Goal: Task Accomplishment & Management: Manage account settings

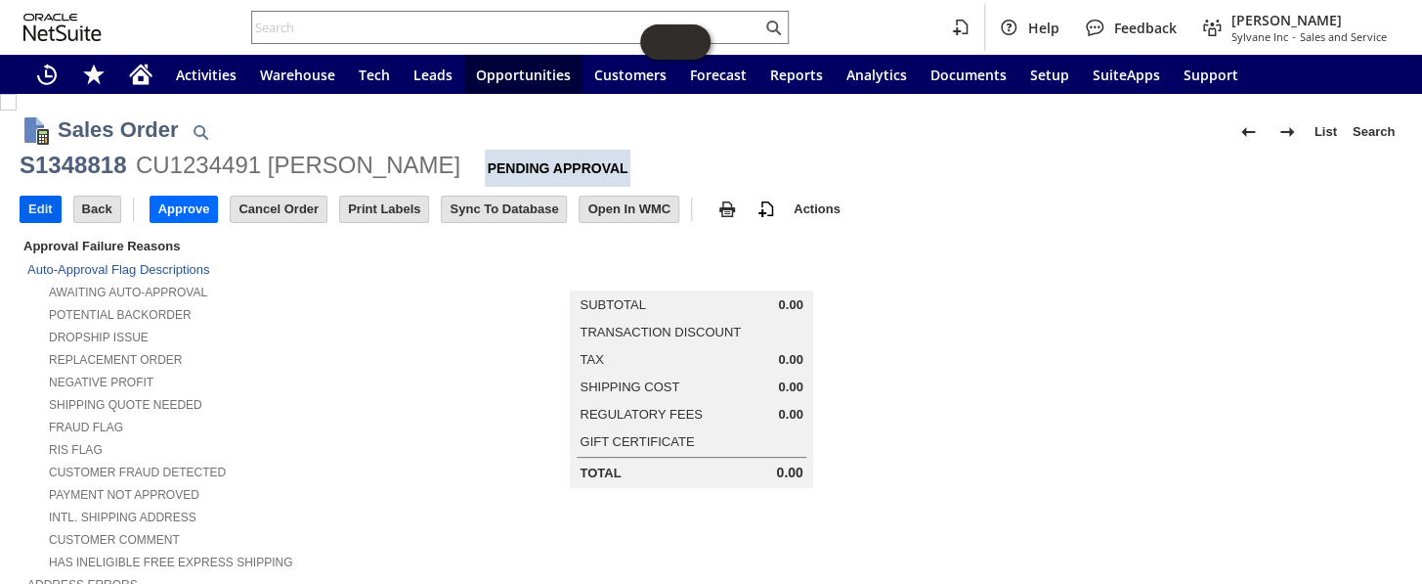
click at [40, 203] on input "Edit" at bounding box center [41, 208] width 40 height 25
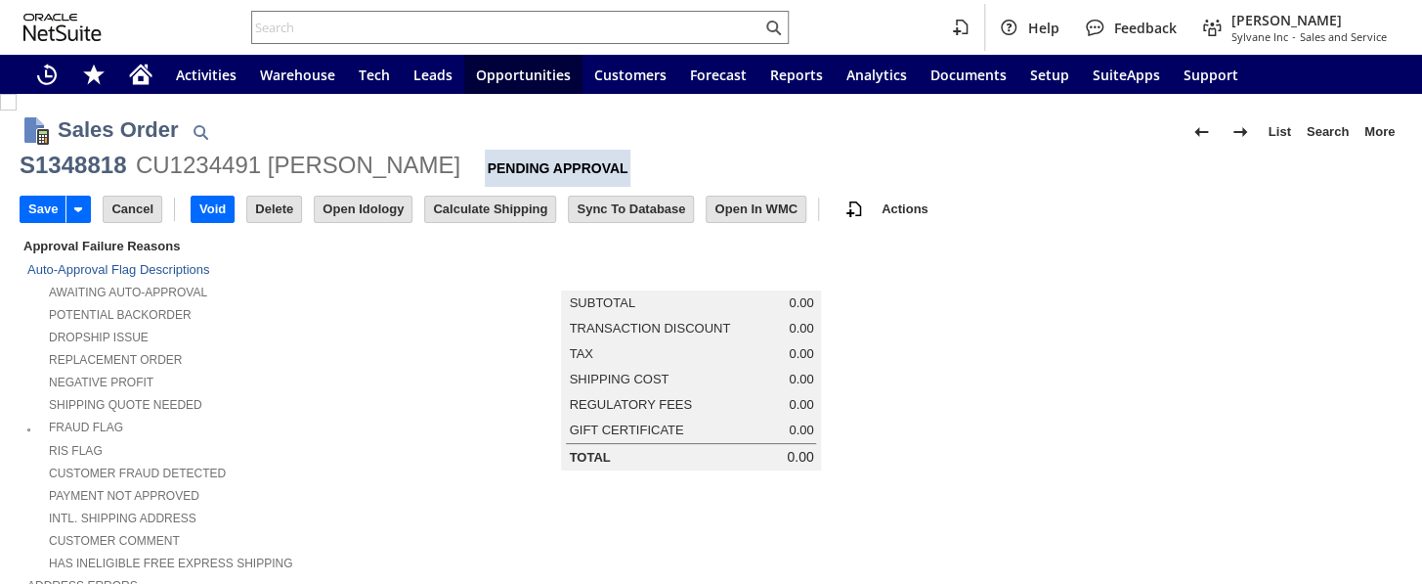
scroll to position [627, 0]
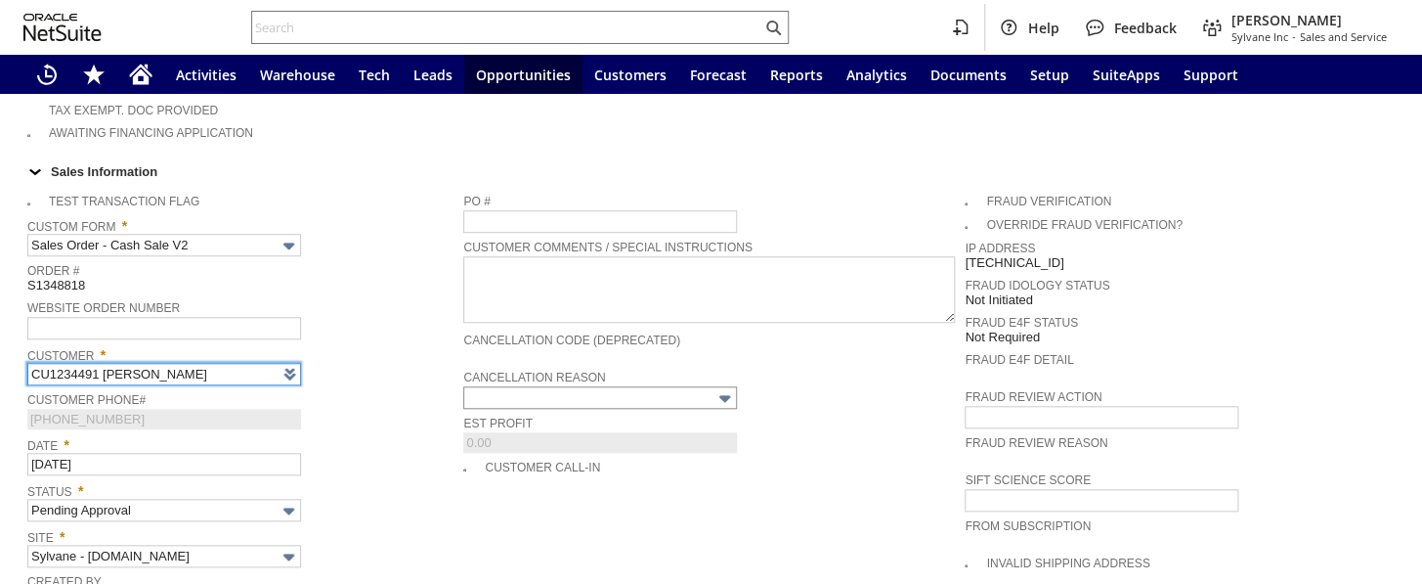
type input "Intelligent Recommendations ⁰"
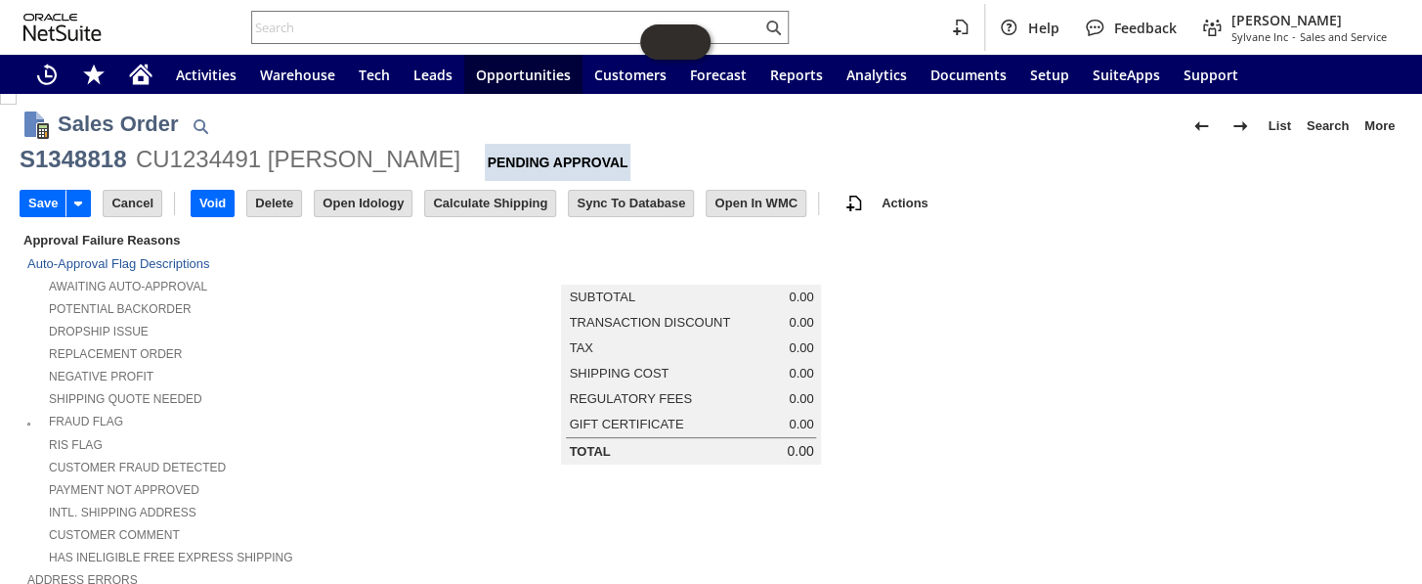
scroll to position [0, 0]
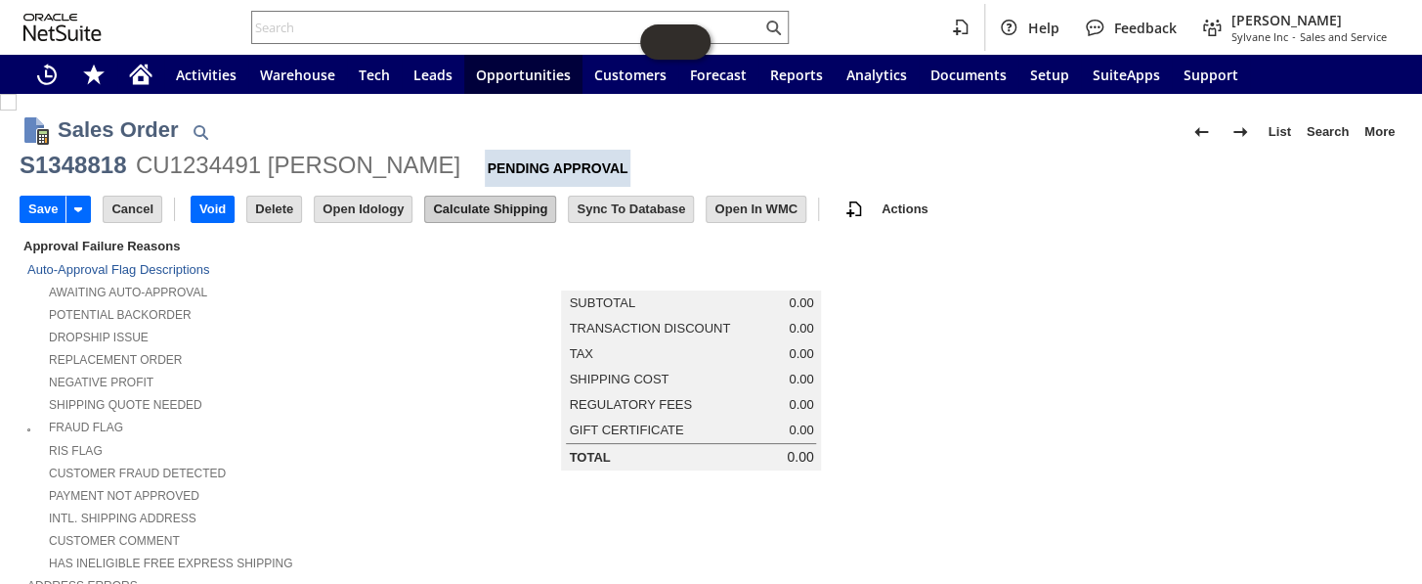
click at [509, 210] on input "Calculate Shipping" at bounding box center [490, 208] width 130 height 25
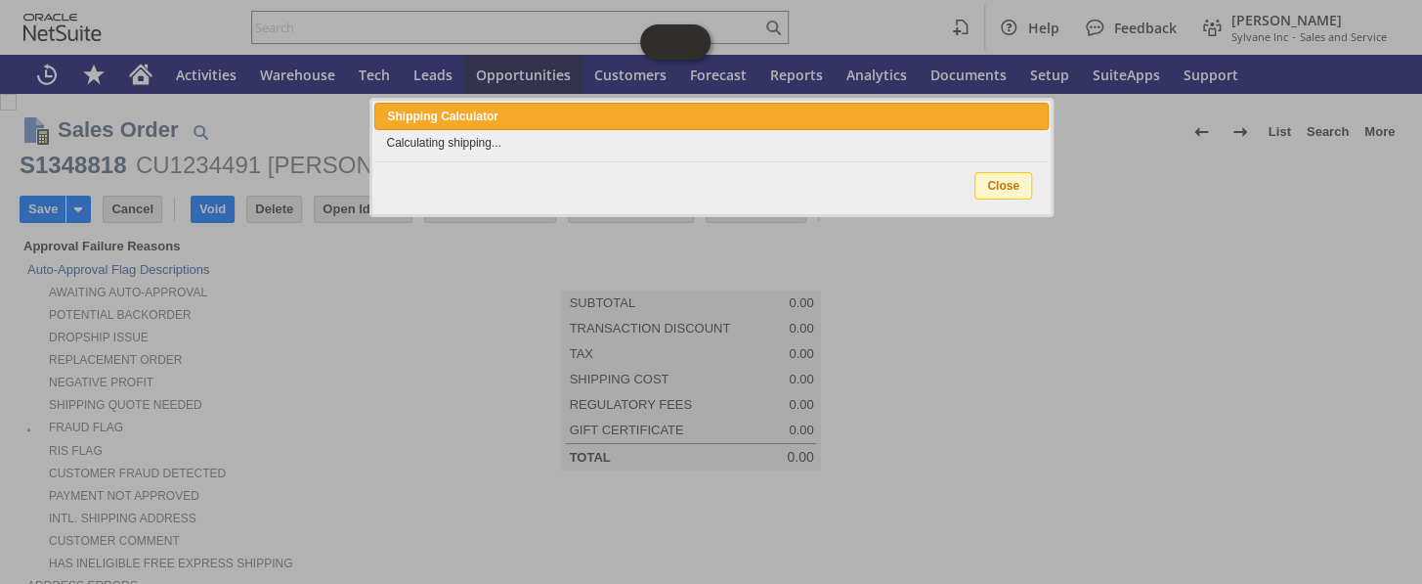
type input "Add"
type input "Copy Previous"
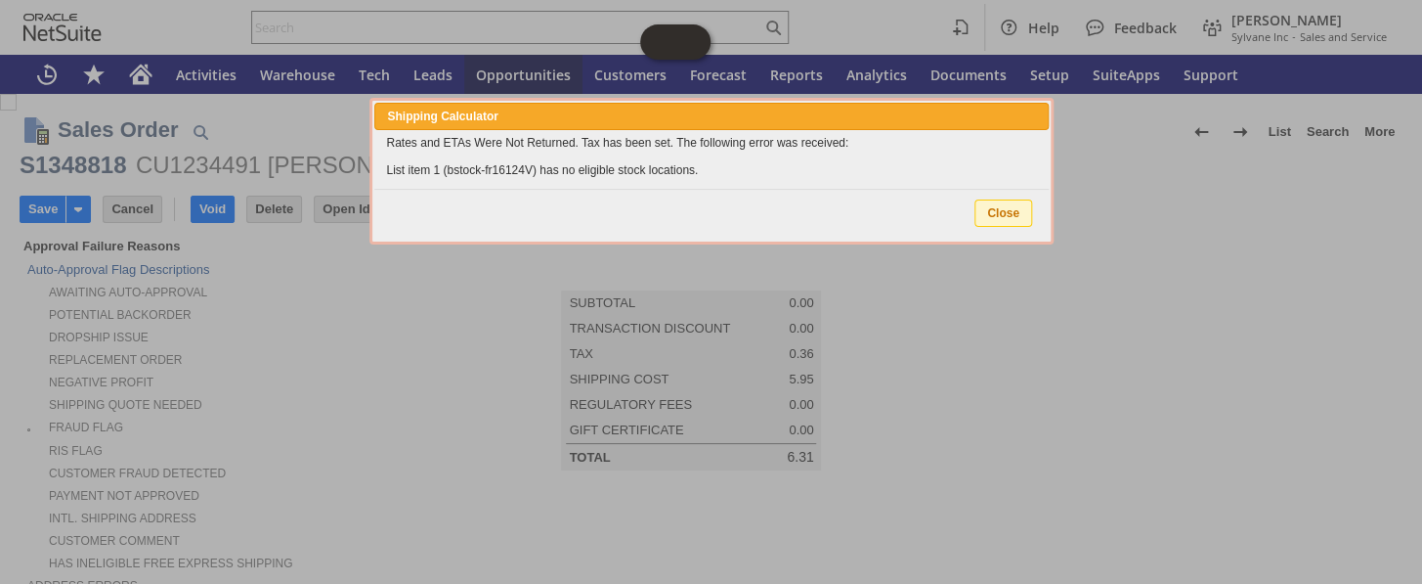
click at [1009, 214] on span "Close" at bounding box center [1003, 212] width 56 height 25
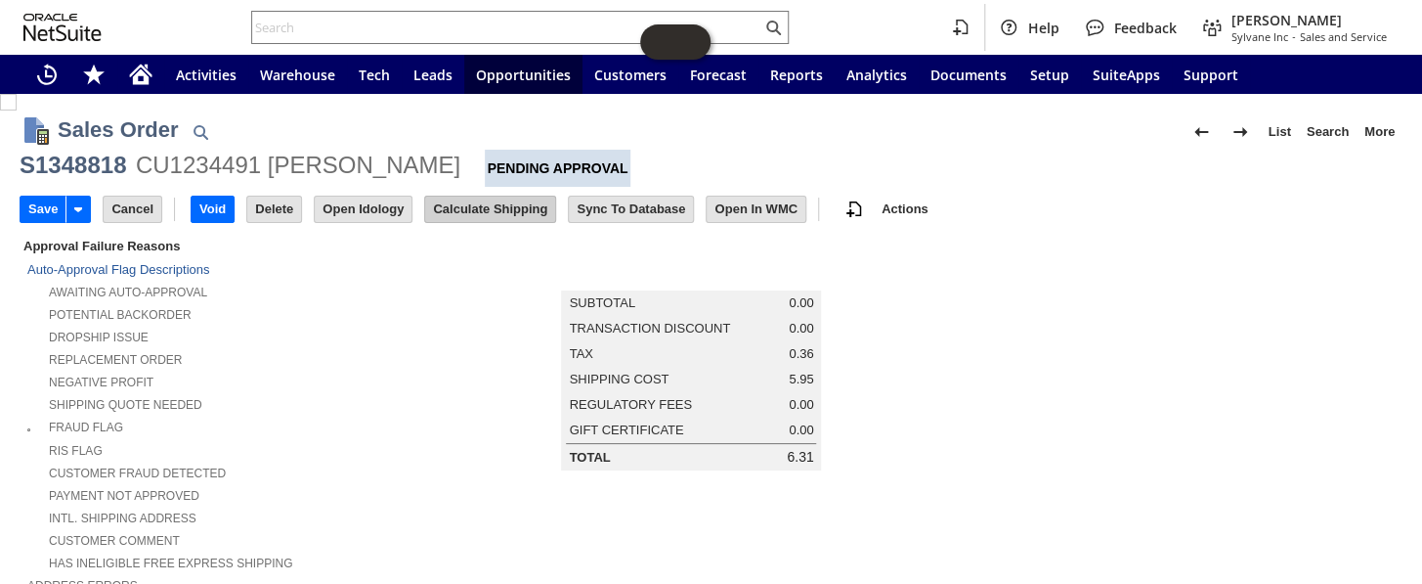
click at [514, 204] on input "Calculate Shipping" at bounding box center [490, 208] width 130 height 25
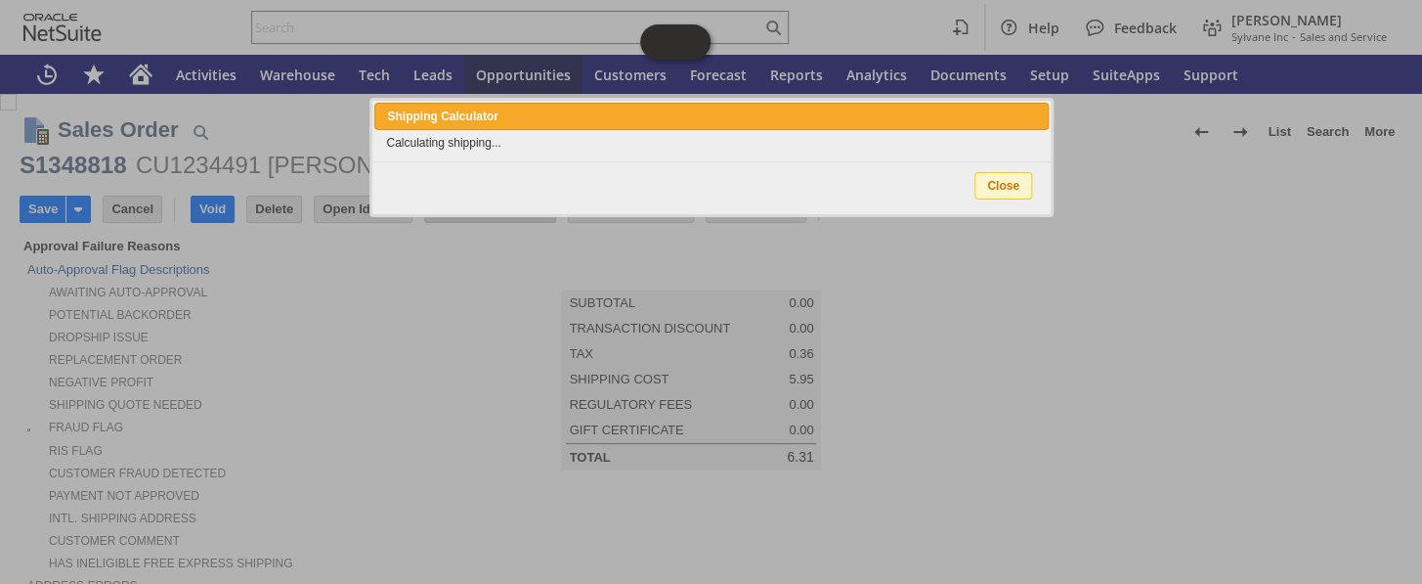
type input "Add"
type input "Copy Previous"
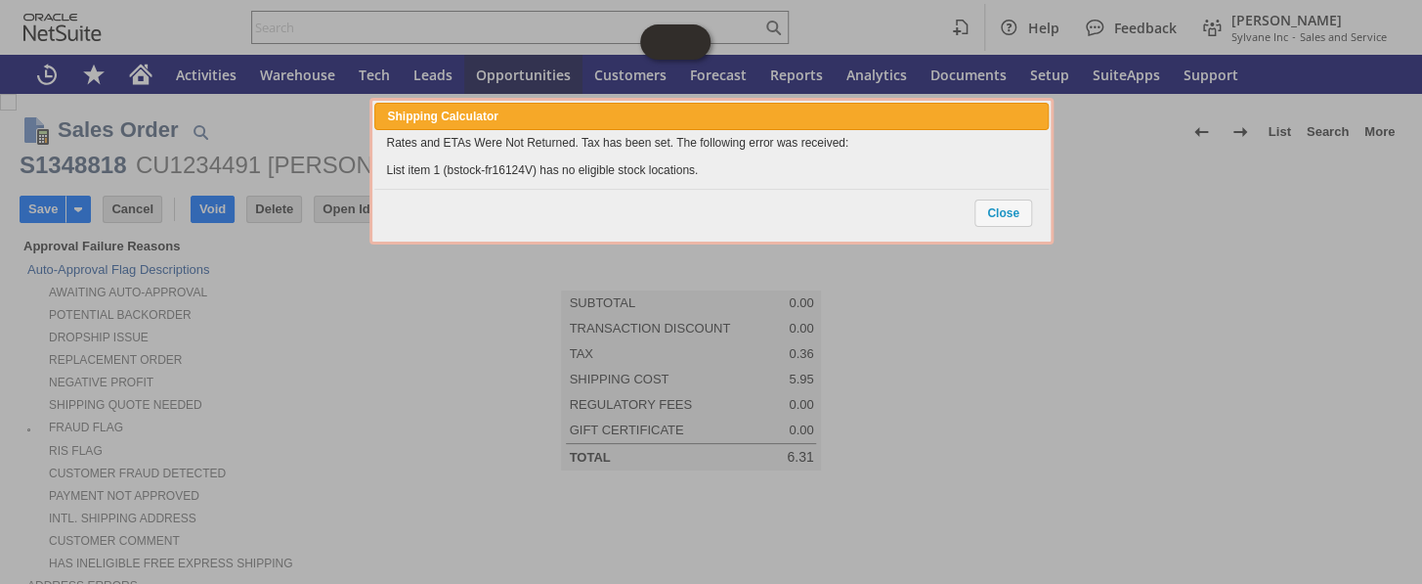
scroll to position [1579, 0]
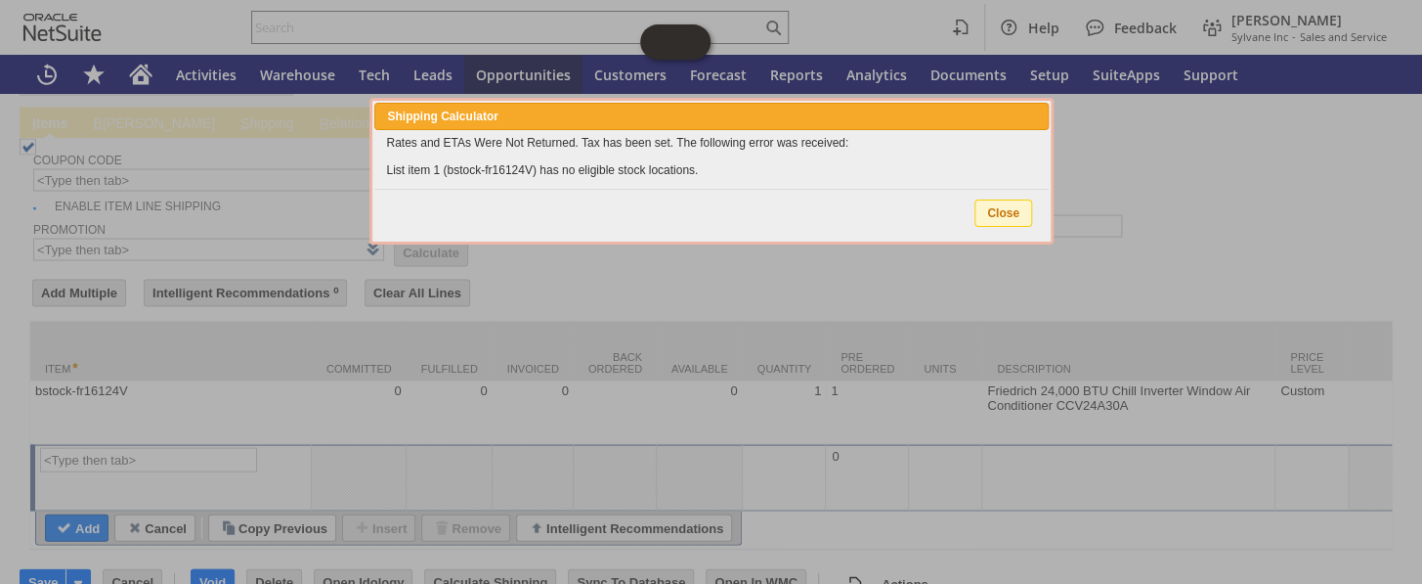
click at [1021, 215] on span "Close" at bounding box center [1003, 212] width 56 height 25
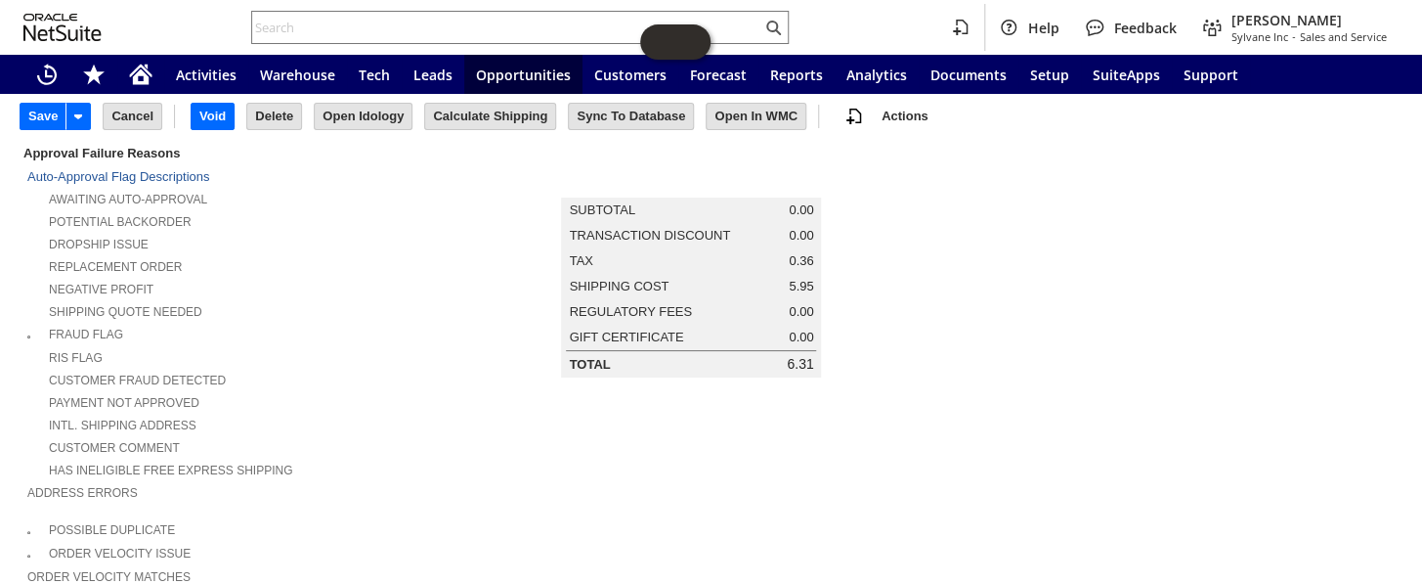
scroll to position [0, 0]
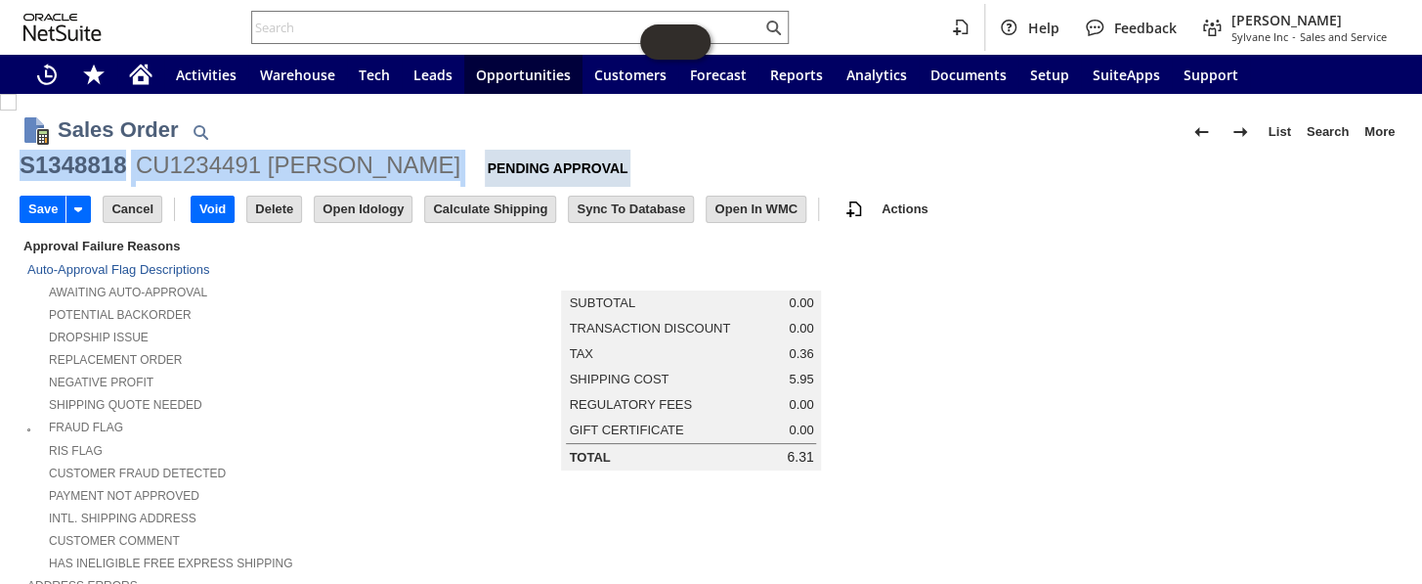
drag, startPoint x: 469, startPoint y: 166, endPoint x: 24, endPoint y: 166, distance: 444.7
click at [24, 166] on div "S1348818 CU1234491 brandon gallagher Pending Approval" at bounding box center [711, 168] width 1383 height 37
copy div "S1348818 CU1234491 brandon gallagher"
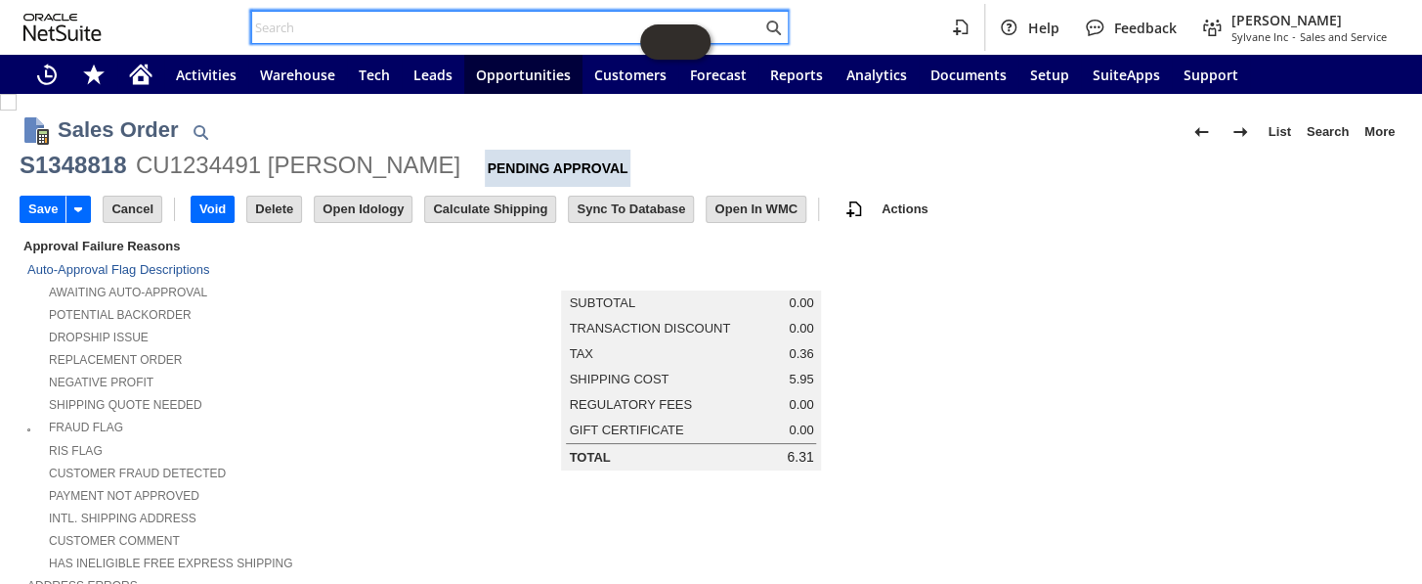
click at [417, 22] on input "text" at bounding box center [506, 27] width 509 height 23
paste input "RA89307"
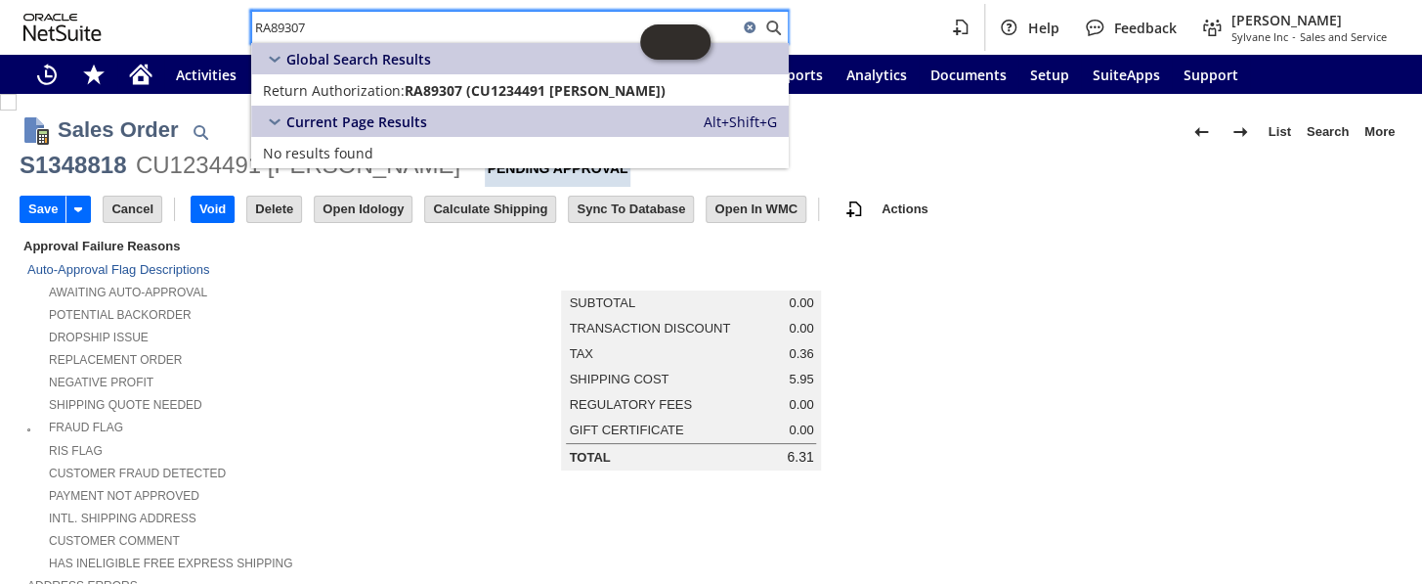
type input "RA89307"
click at [391, 392] on div "Shipping Quote Needed" at bounding box center [254, 402] width 454 height 21
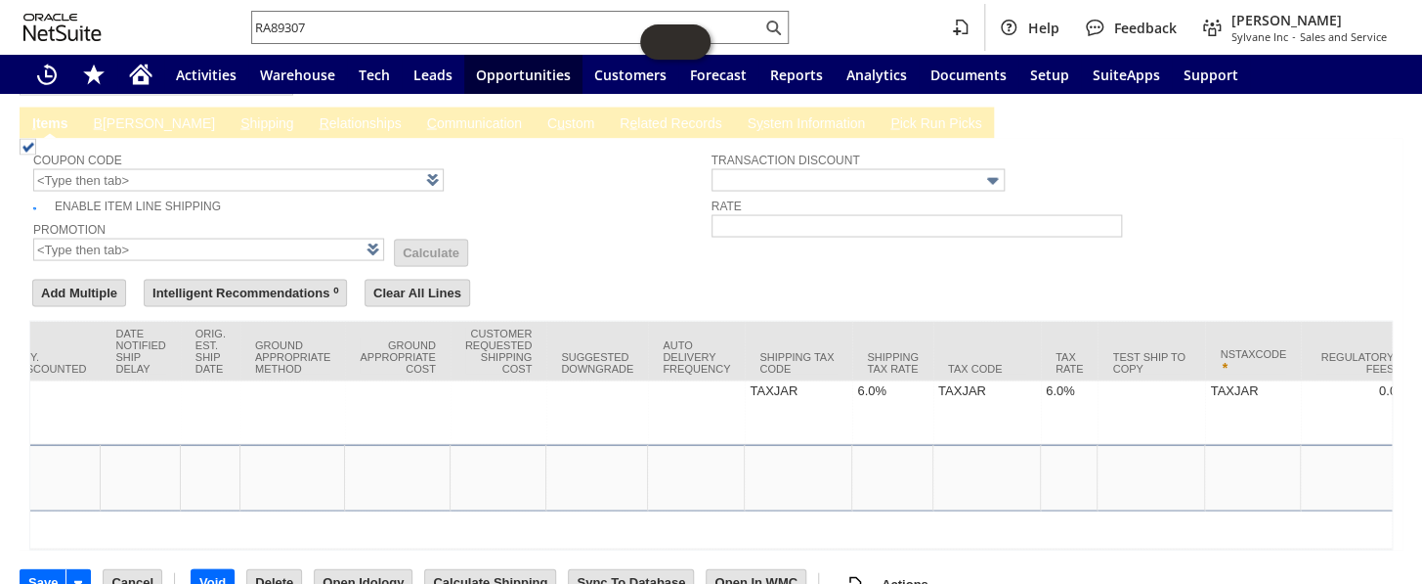
scroll to position [0, 3343]
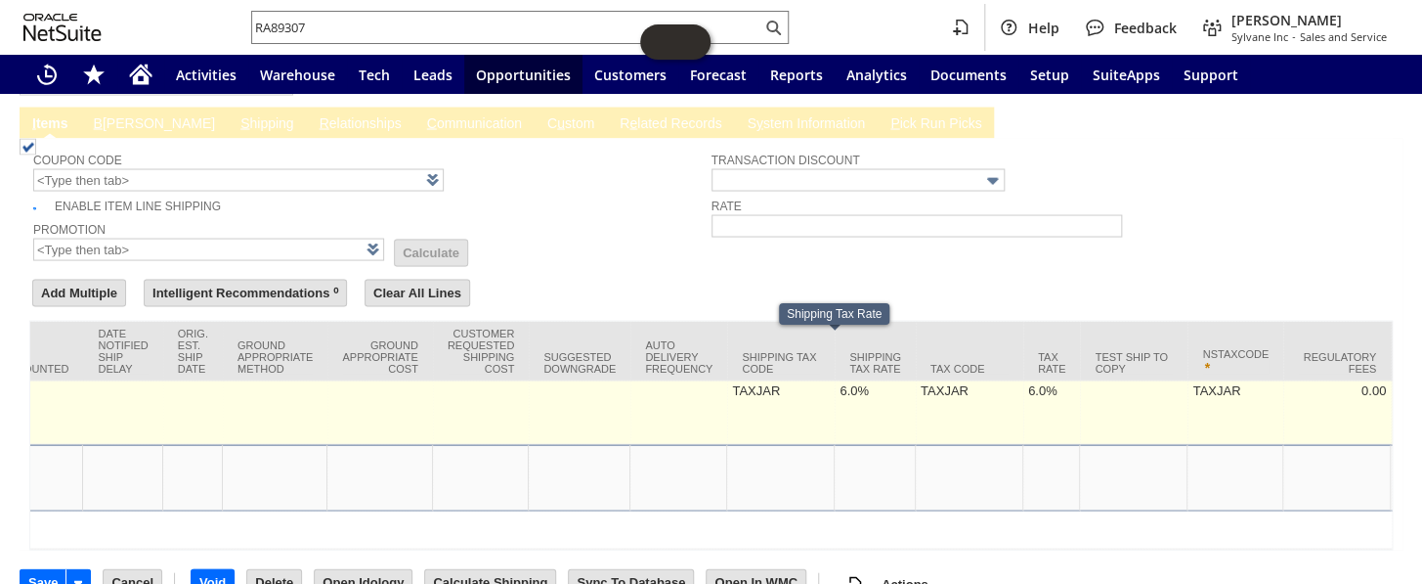
click at [835, 380] on td "6.0%" at bounding box center [875, 412] width 81 height 64
type input "6.0%"
type input "OK"
type input "Make Copy"
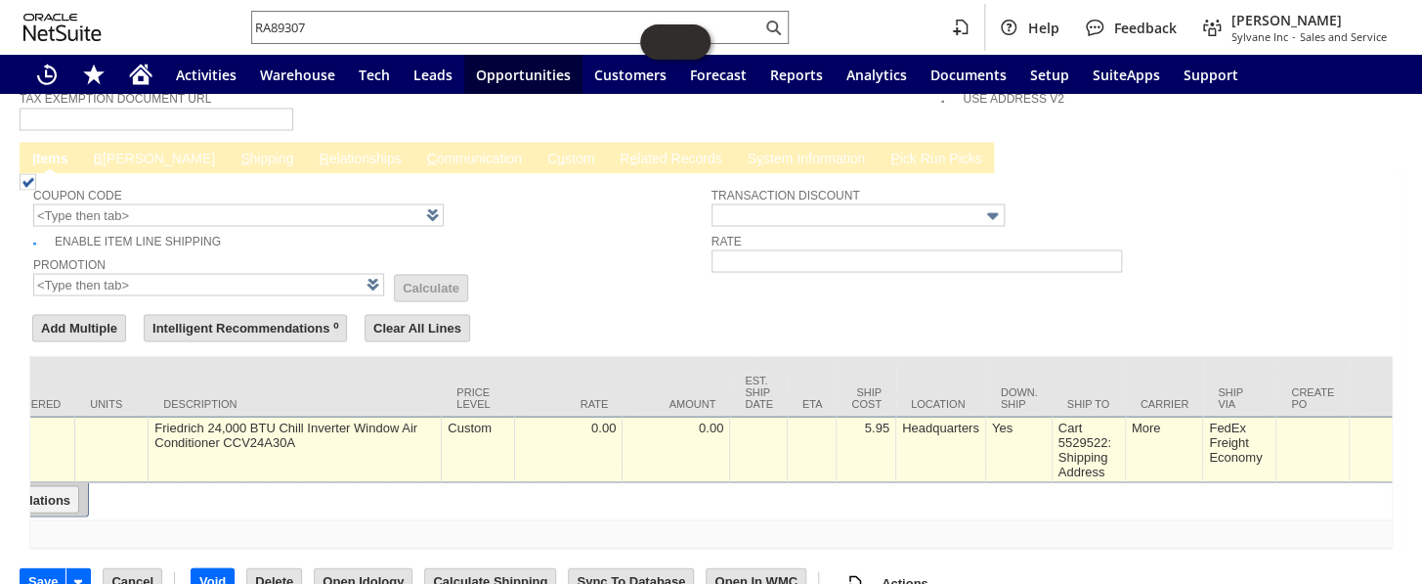
scroll to position [0, 622]
type input "0.0%"
click at [884, 418] on div "5.95" at bounding box center [869, 426] width 49 height 17
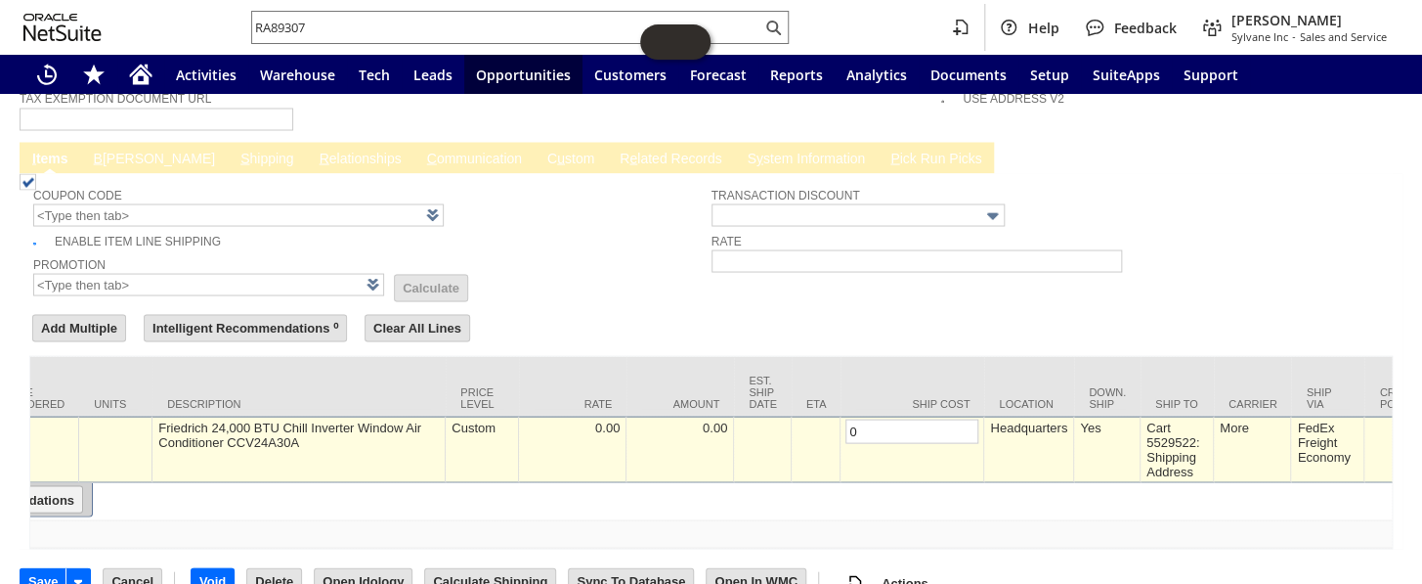
scroll to position [0, 0]
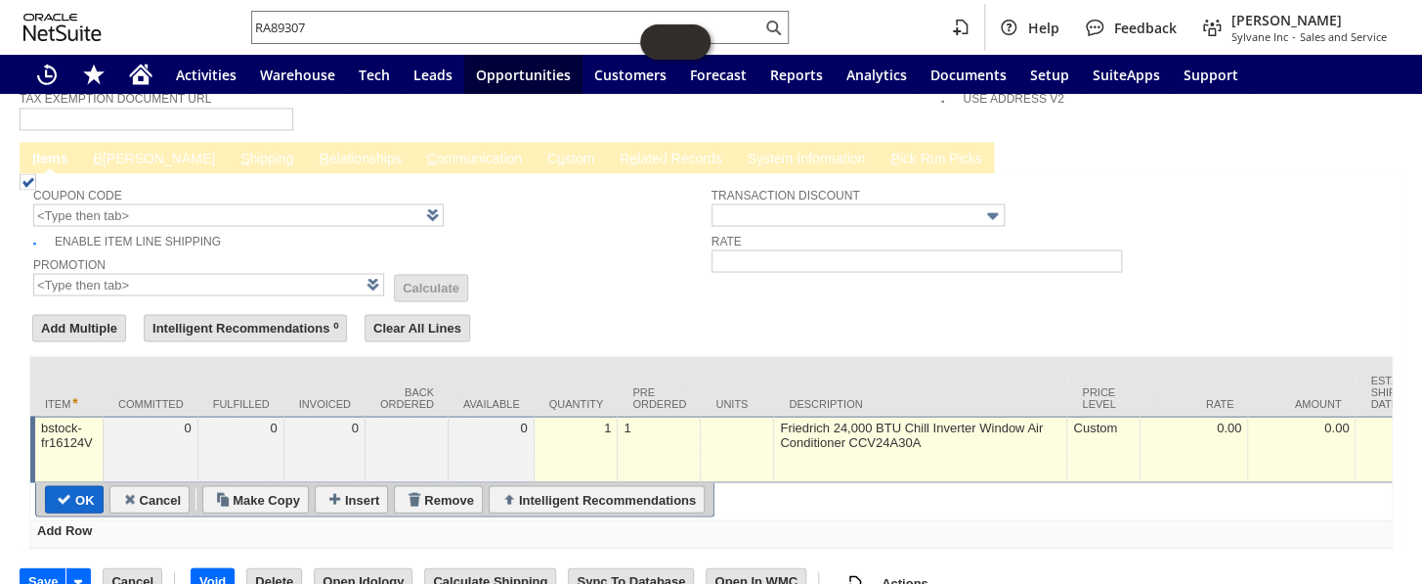
type input "0"
click at [79, 486] on input "OK" at bounding box center [74, 498] width 57 height 25
type input "Add"
type input "Copy Previous"
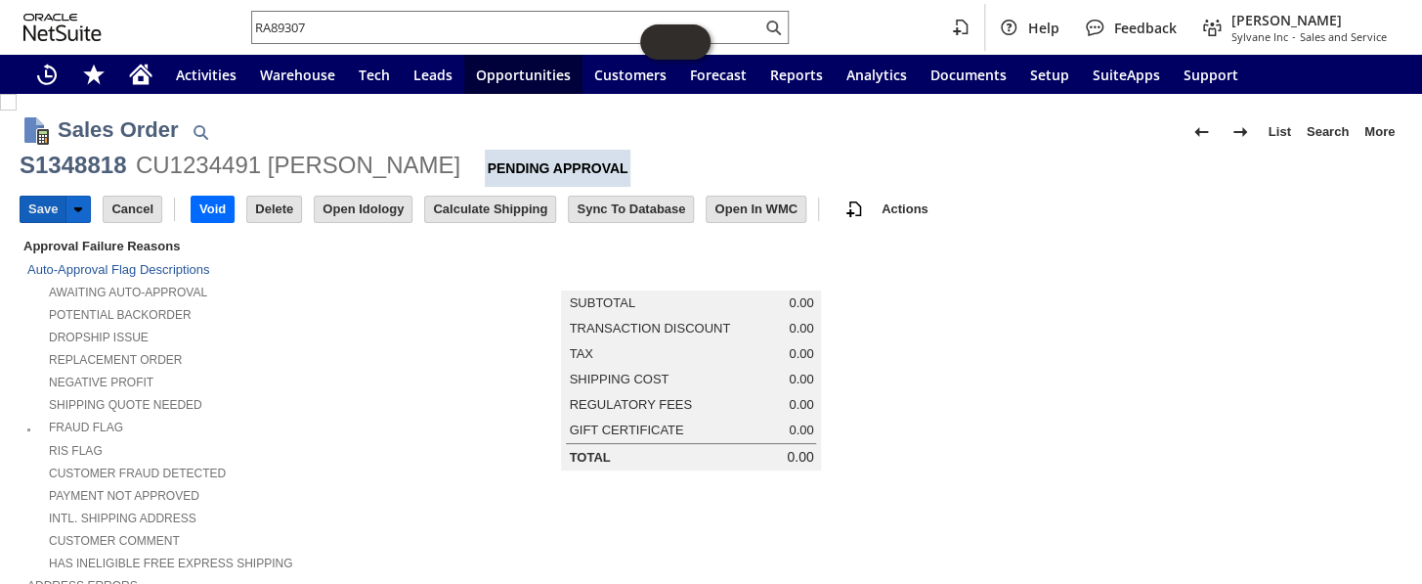
click at [35, 212] on input "Save" at bounding box center [43, 208] width 45 height 25
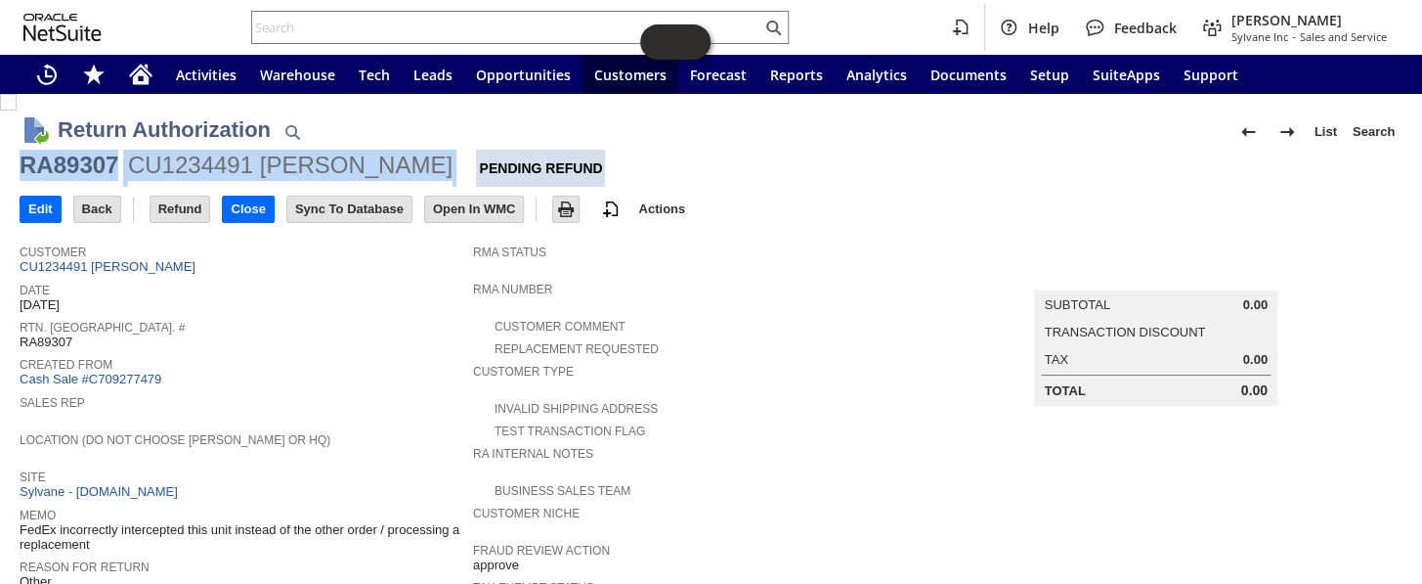
drag, startPoint x: 458, startPoint y: 169, endPoint x: 0, endPoint y: 173, distance: 458.4
copy div "RA89307 CU1234491 brandon gallagher"
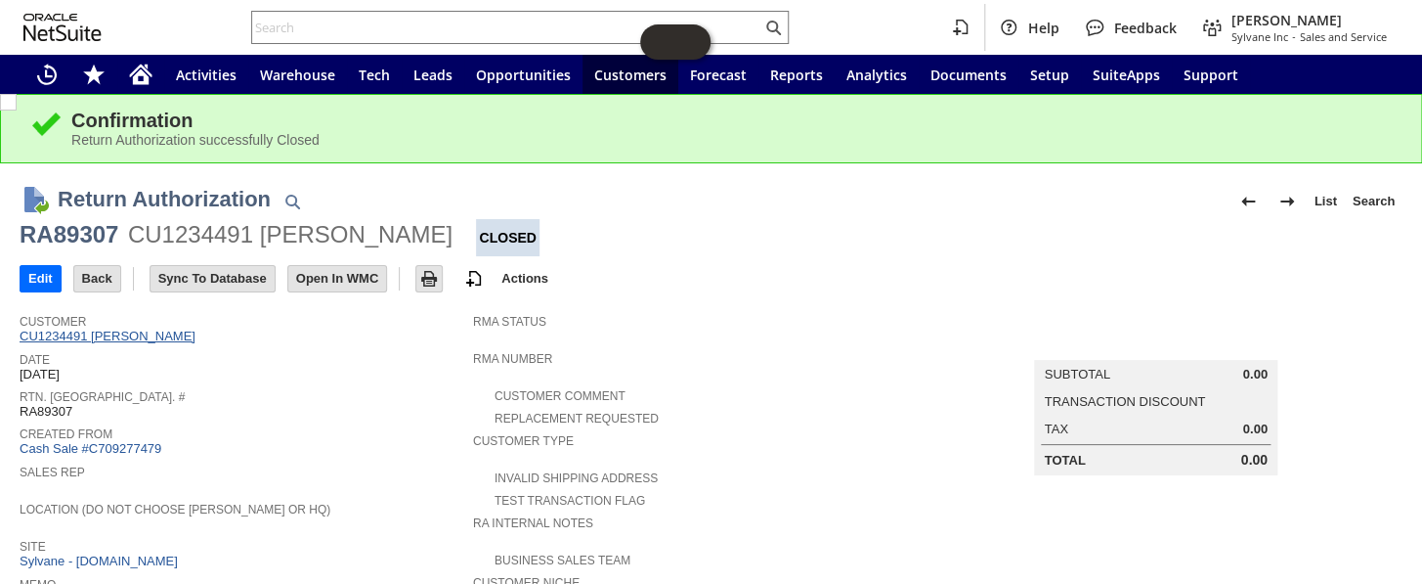
click at [135, 337] on link "CU1234491 [PERSON_NAME]" at bounding box center [110, 335] width 181 height 15
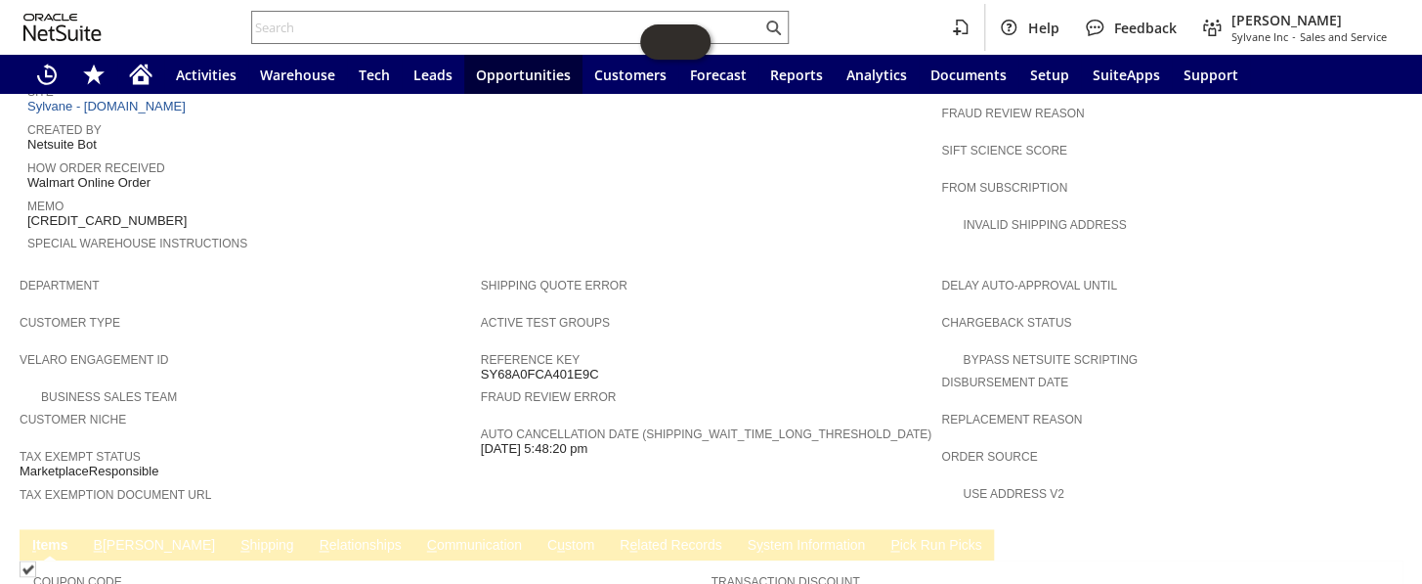
scroll to position [667, 0]
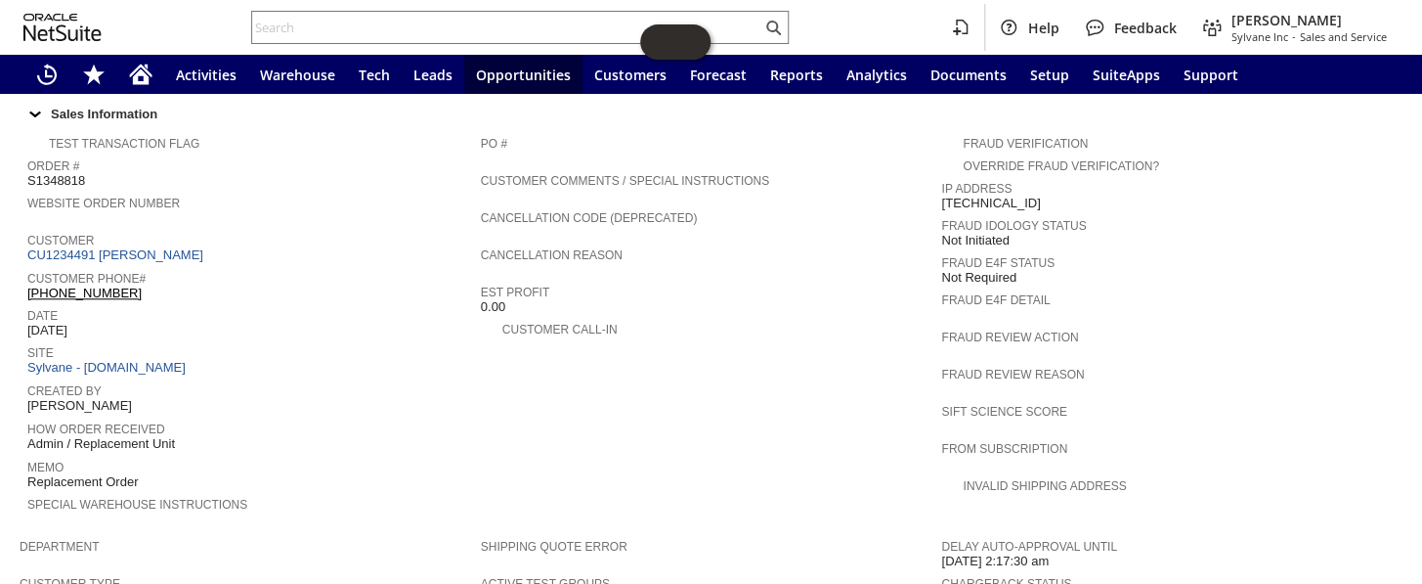
scroll to position [723, 0]
